Goal: Find specific page/section: Locate item on page

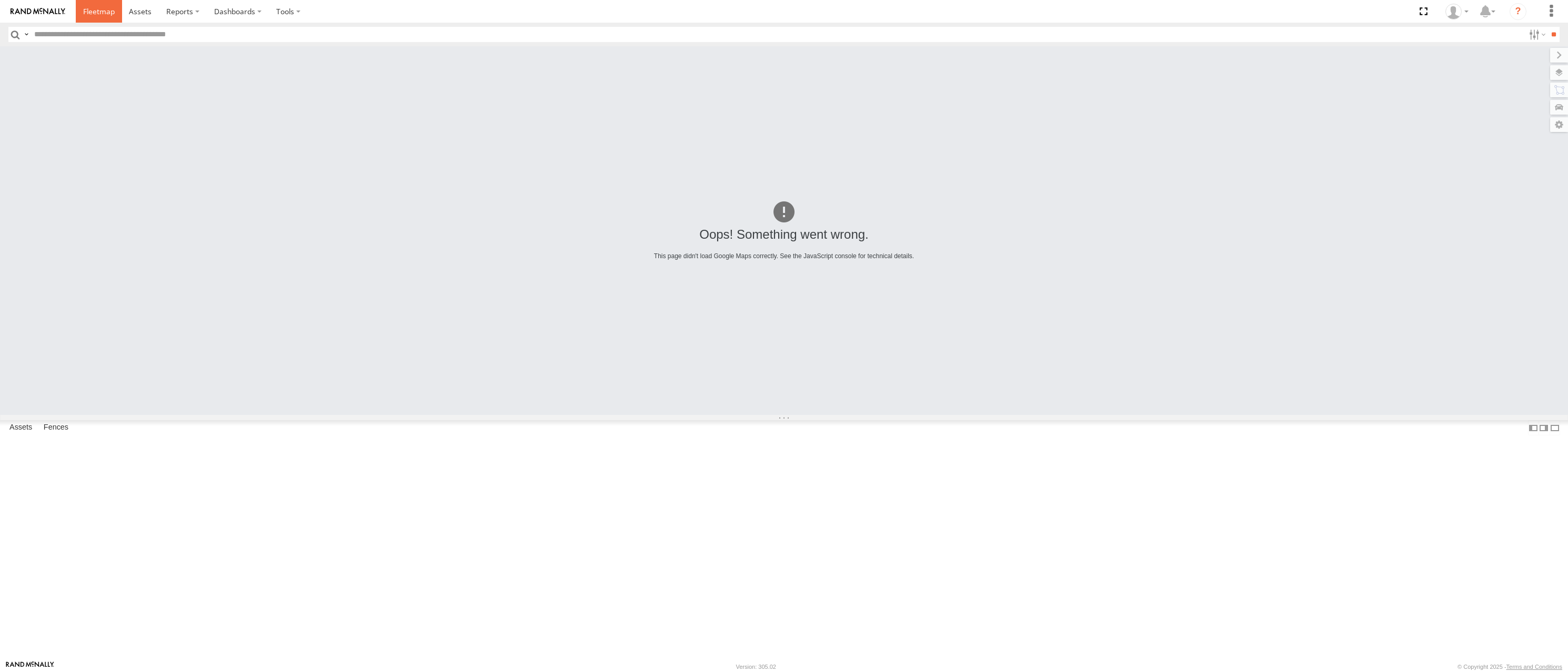
click at [96, 13] on span at bounding box center [99, 11] width 32 height 10
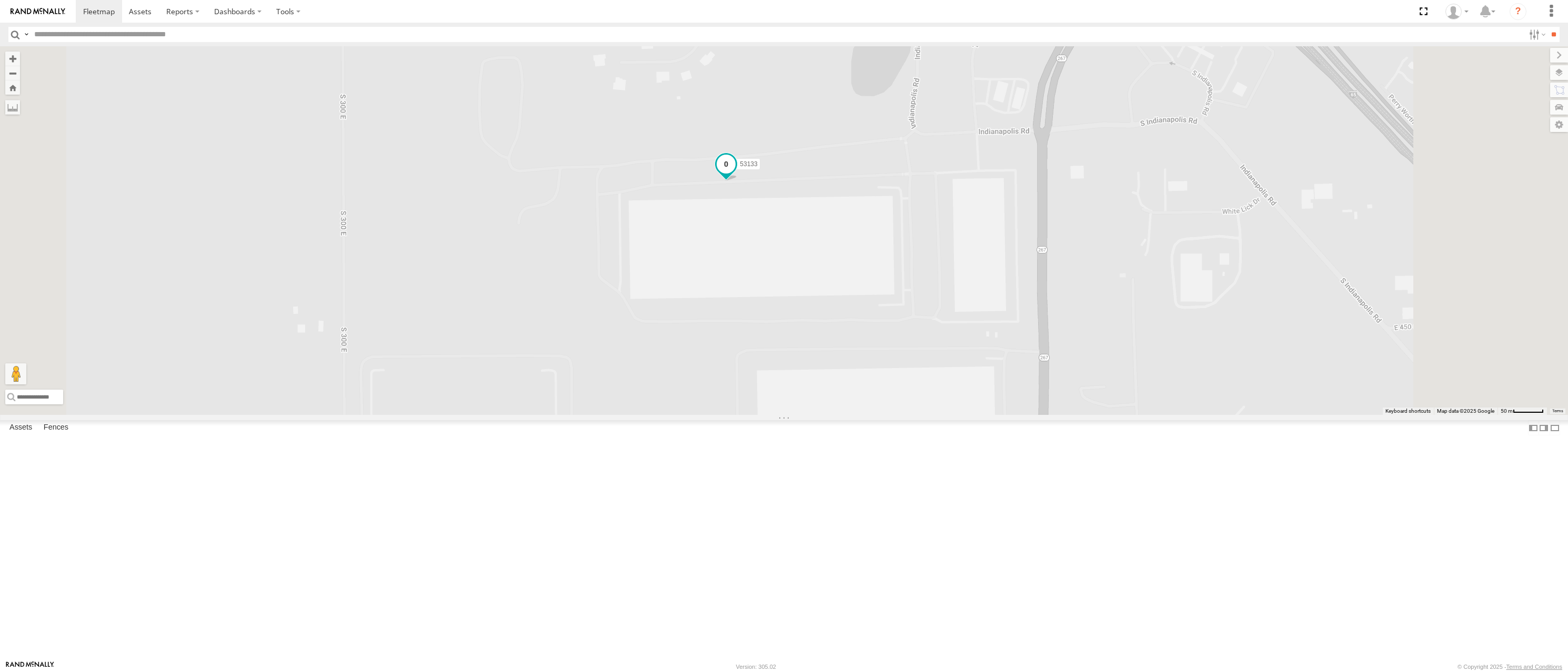
click at [736, 173] on span at bounding box center [725, 163] width 19 height 19
click at [740, 168] on label at bounding box center [730, 165] width 21 height 8
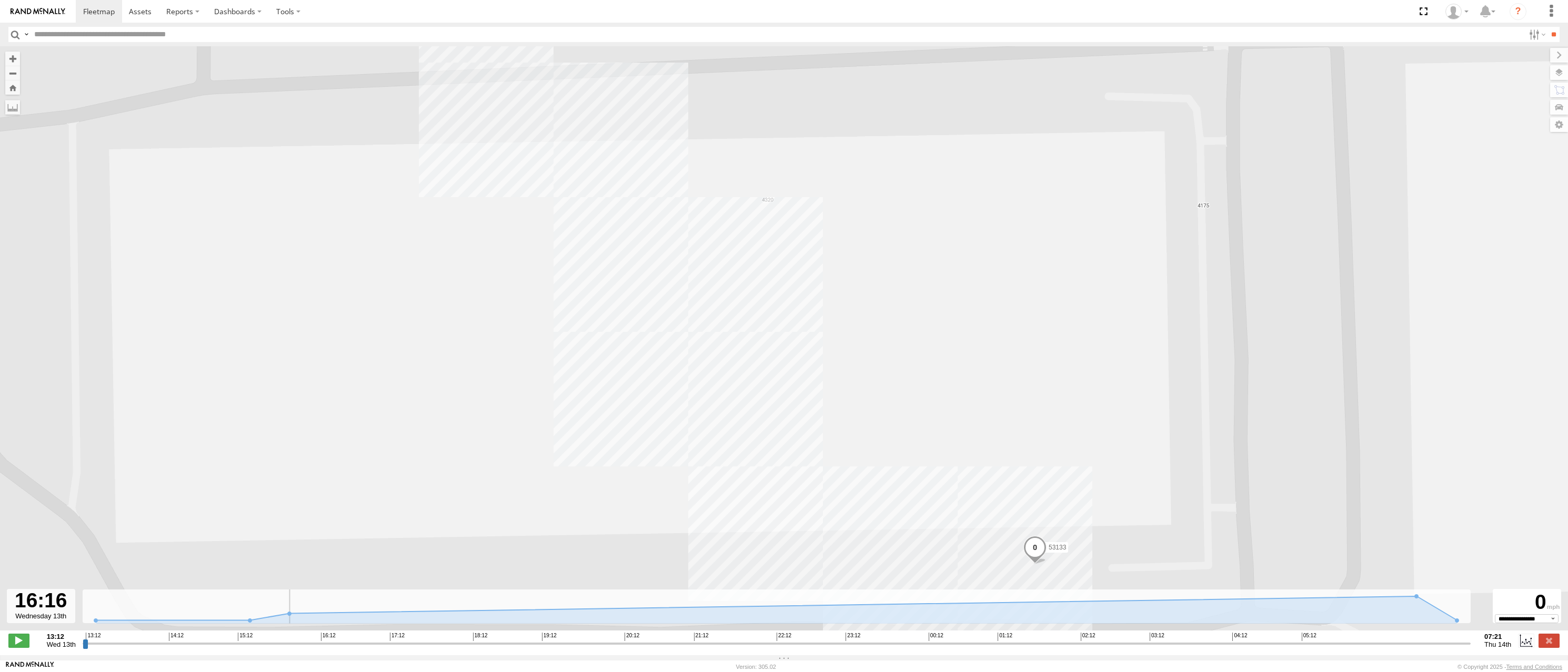
drag, startPoint x: 84, startPoint y: 651, endPoint x: 337, endPoint y: 579, distance: 263.0
click at [321, 638] on input "range" at bounding box center [776, 643] width 1388 height 10
click at [1559, 76] on label at bounding box center [1549, 72] width 39 height 14
click at [0, 0] on span "Basemaps" at bounding box center [0, 0] width 0 height 0
click at [0, 0] on span "Satellite" at bounding box center [0, 0] width 0 height 0
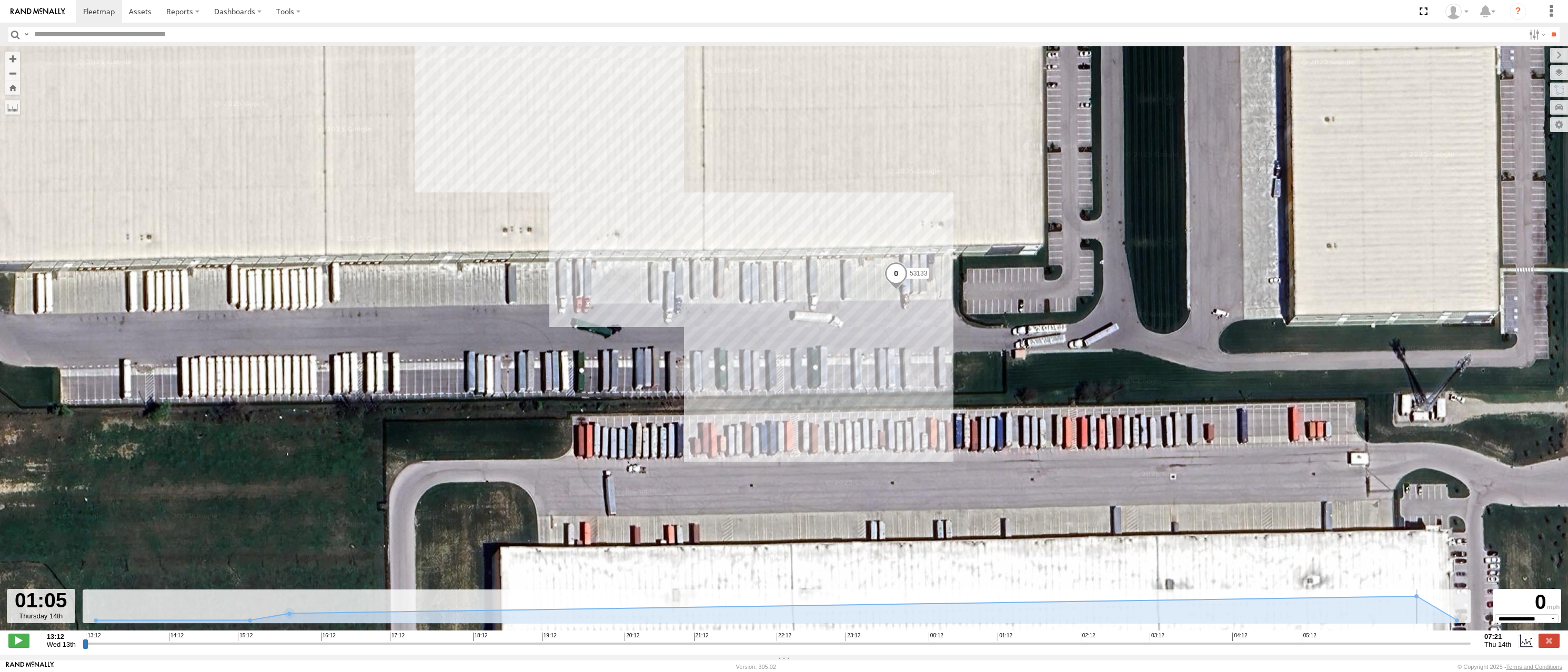
drag, startPoint x: 322, startPoint y: 649, endPoint x: 989, endPoint y: 692, distance: 668.4
type input "**********"
click at [989, 649] on input "range" at bounding box center [776, 643] width 1388 height 10
